Goal: Transaction & Acquisition: Subscribe to service/newsletter

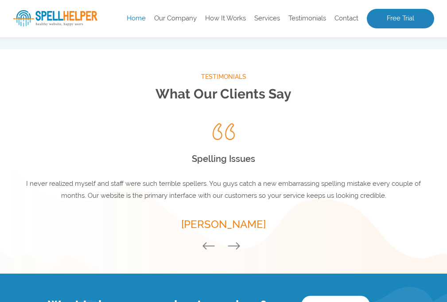
scroll to position [1240, 0]
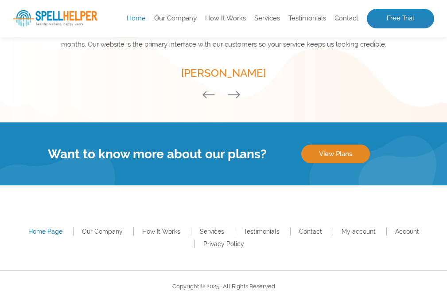
click at [315, 156] on link "View Plans" at bounding box center [335, 154] width 69 height 19
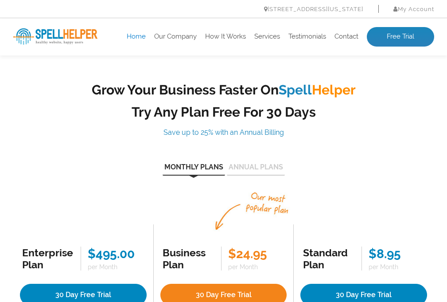
click at [132, 35] on link "Home" at bounding box center [136, 36] width 19 height 9
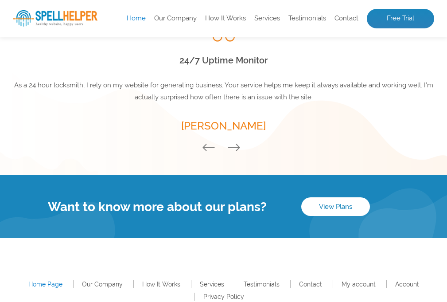
scroll to position [1193, 0]
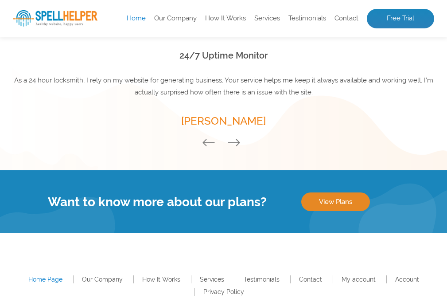
click at [318, 205] on link "View Plans" at bounding box center [335, 201] width 69 height 19
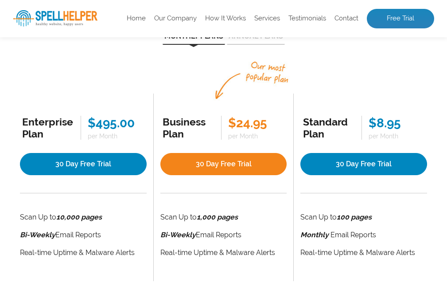
scroll to position [133, 0]
